Goal: Information Seeking & Learning: Learn about a topic

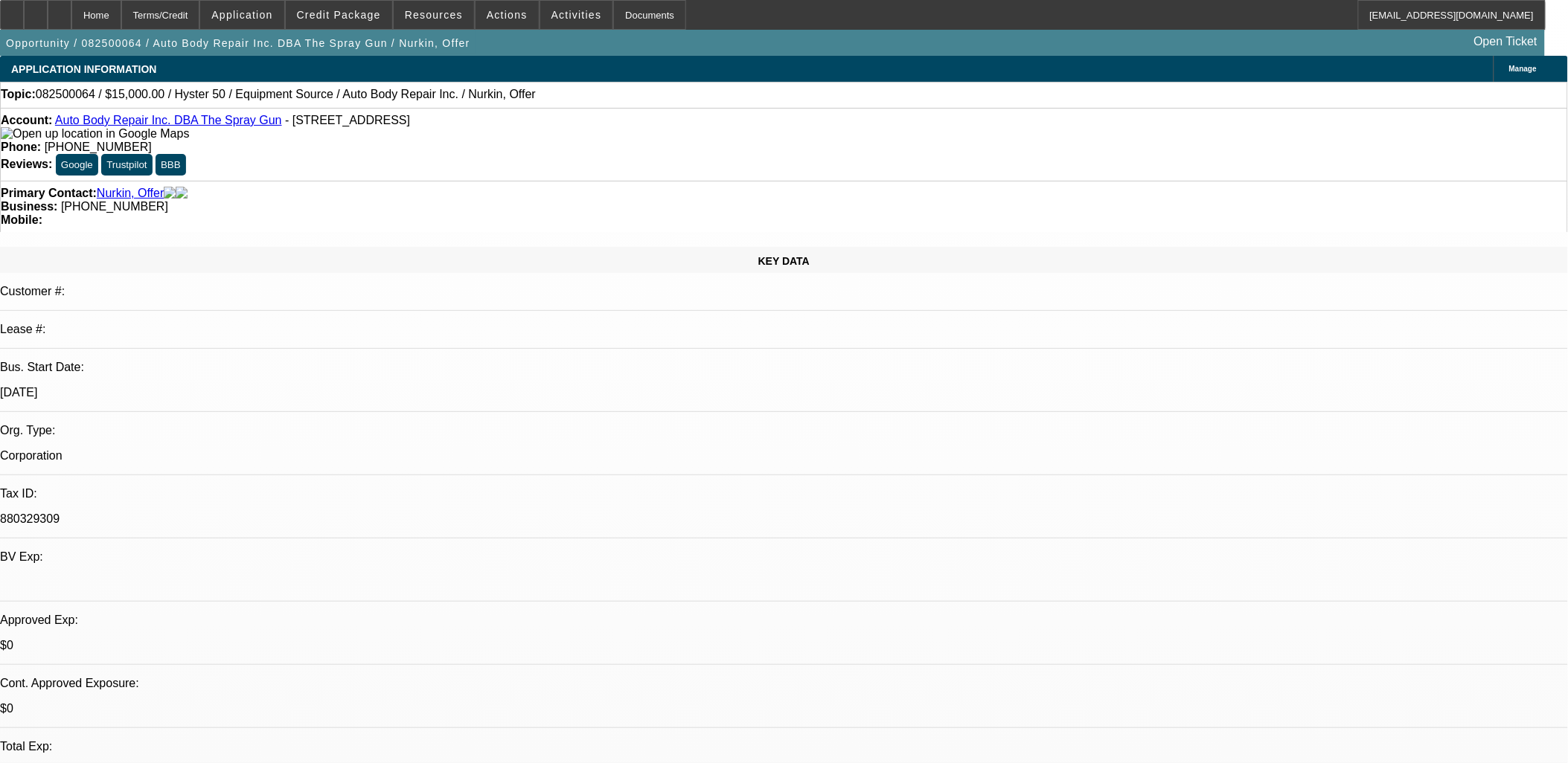
select select "0"
select select "2"
select select "0"
select select "2"
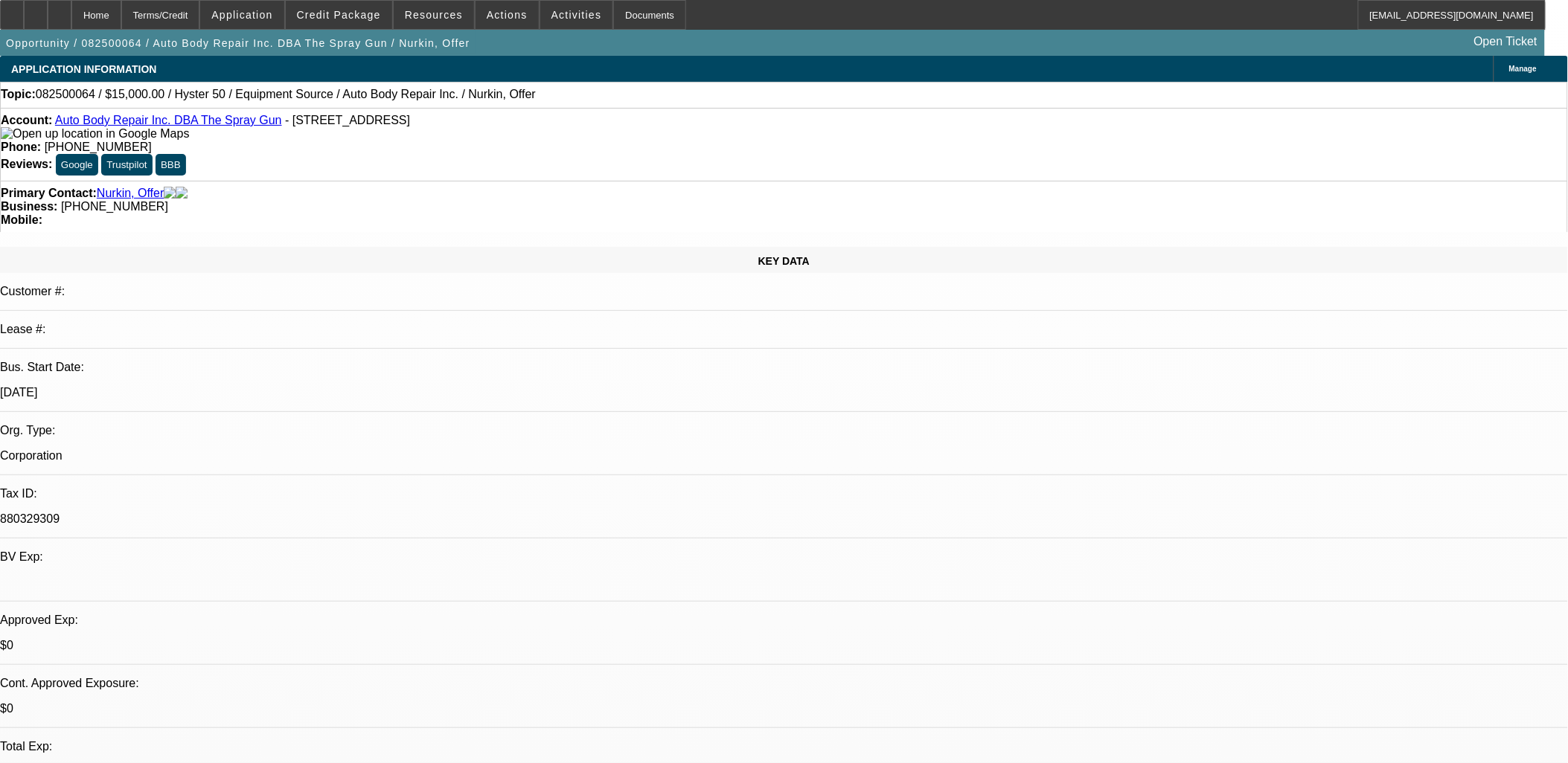
select select "0"
select select "1"
select select "2"
select select "6"
select select "1"
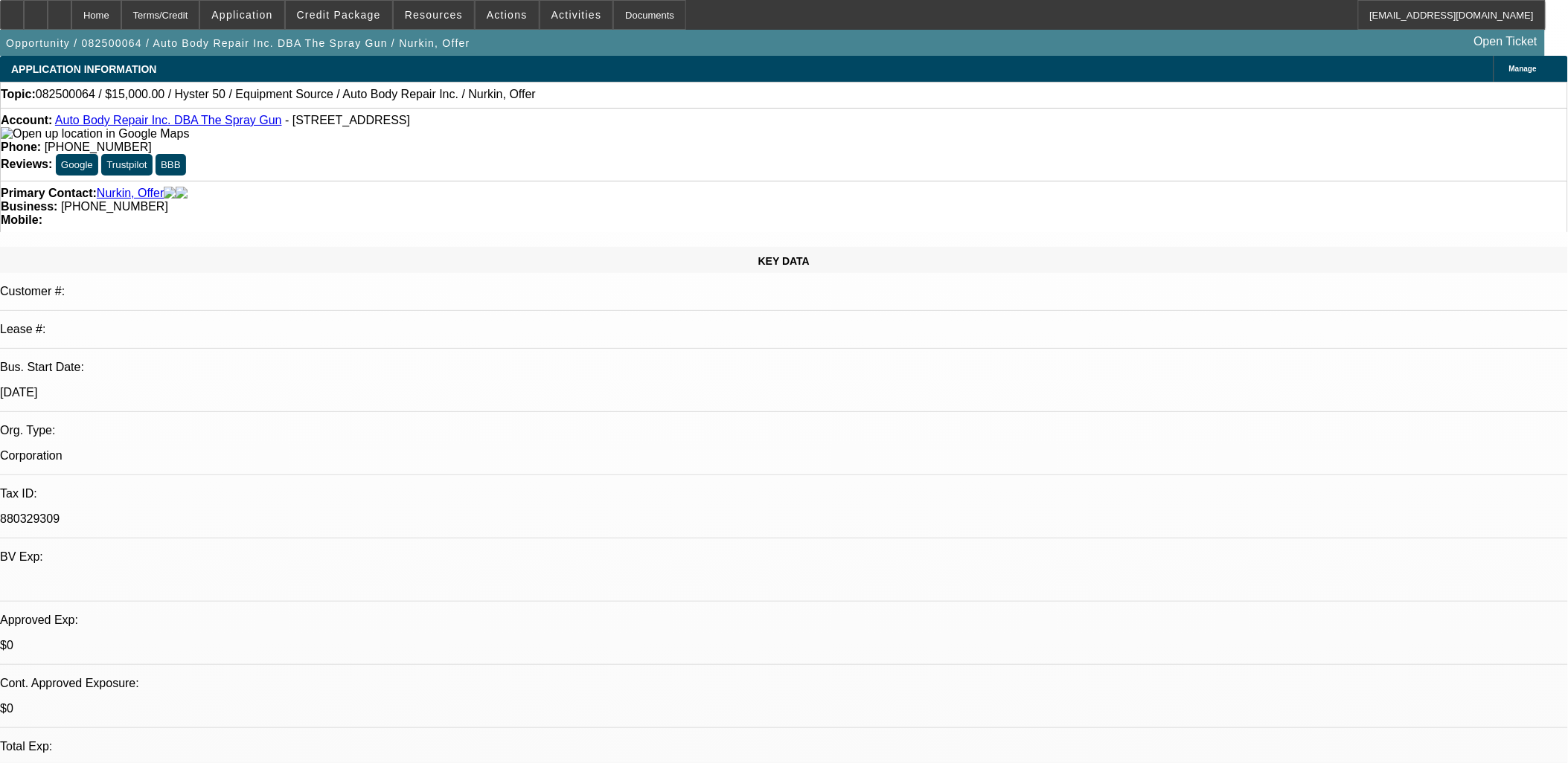
select select "2"
select select "6"
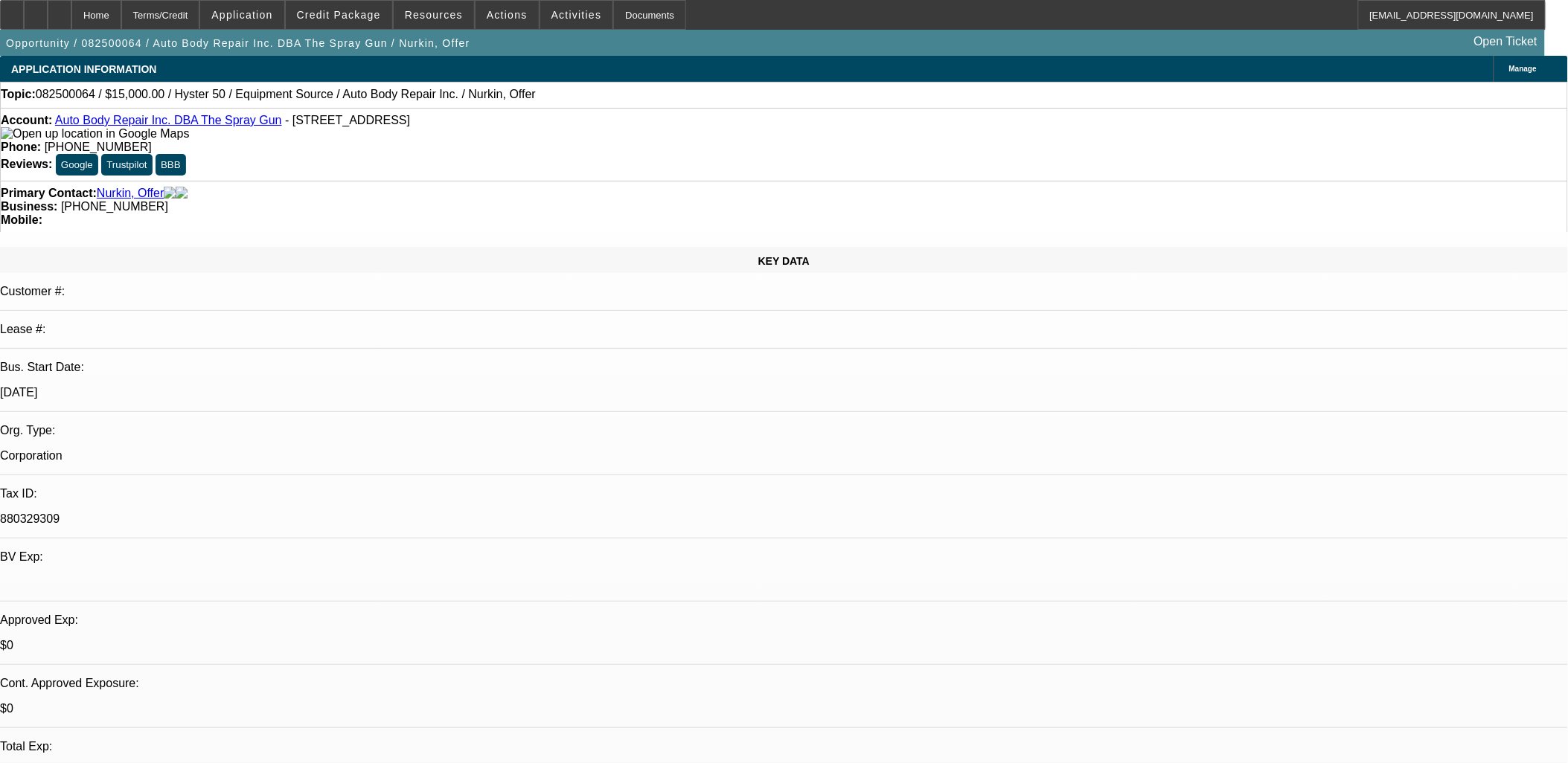
drag, startPoint x: 1271, startPoint y: 480, endPoint x: 1271, endPoint y: 496, distance: 16.0
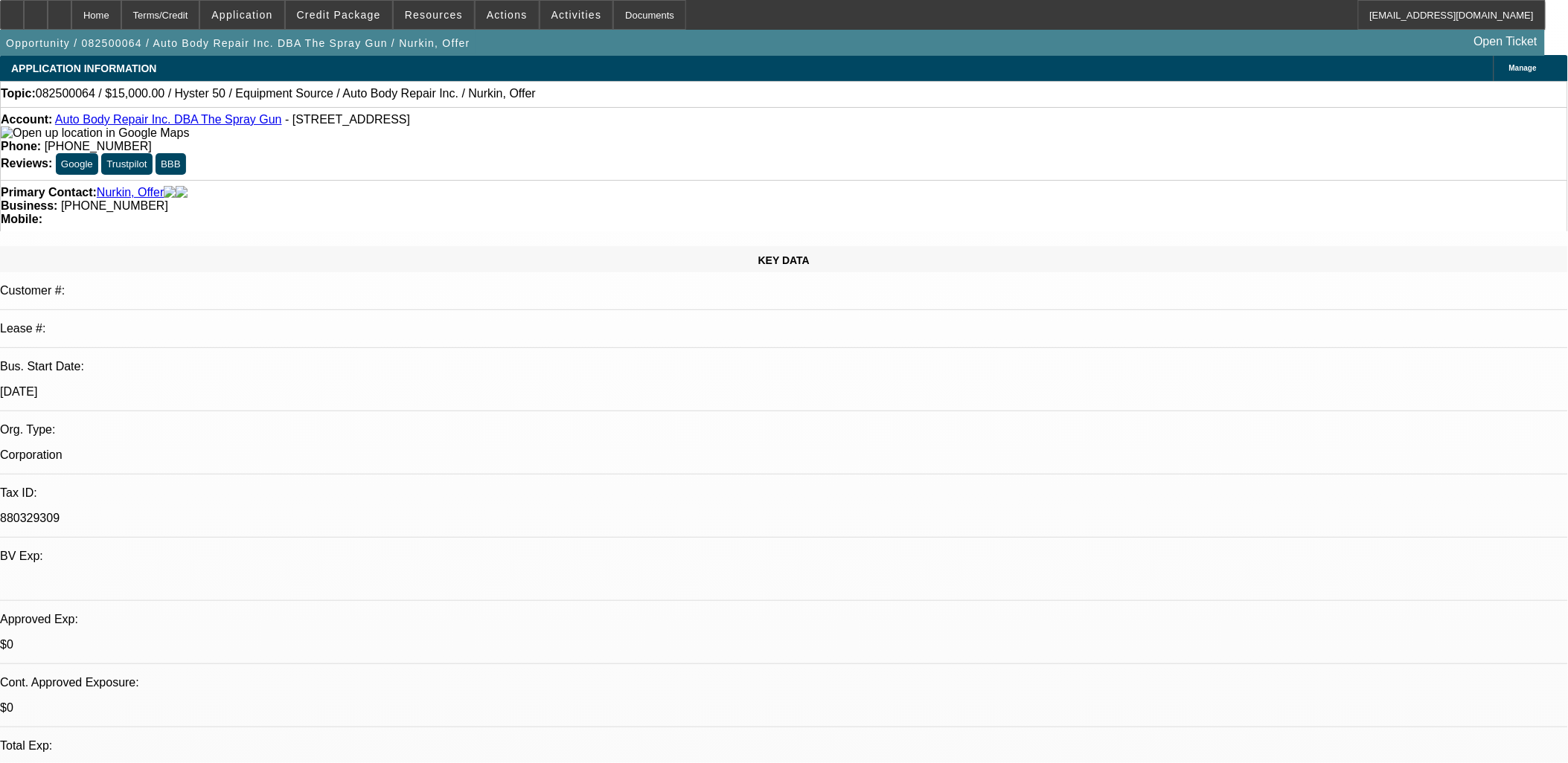
scroll to position [0, 0]
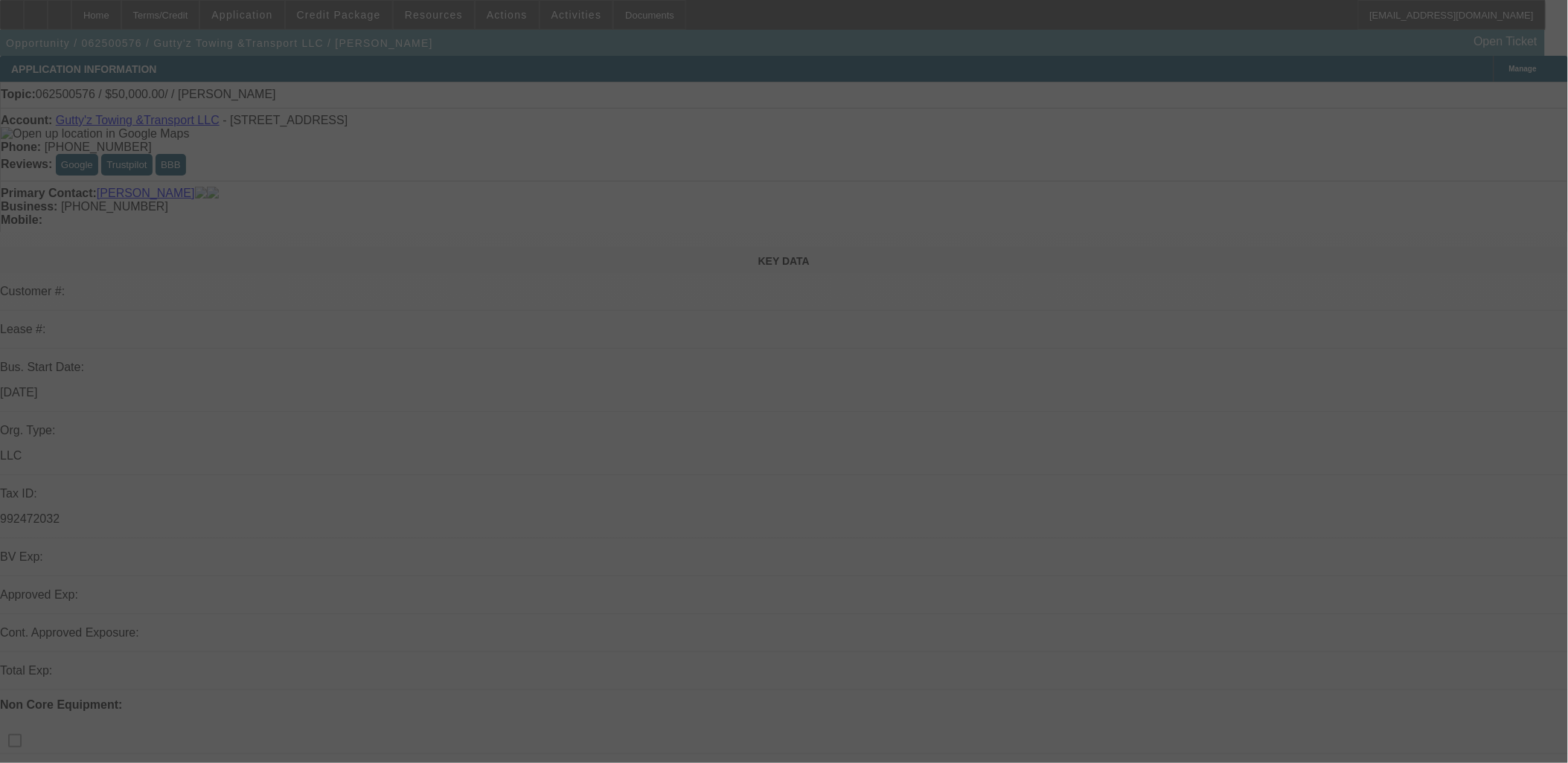
select select "0"
select select "2"
select select "0.1"
select select "4"
